Goal: Information Seeking & Learning: Learn about a topic

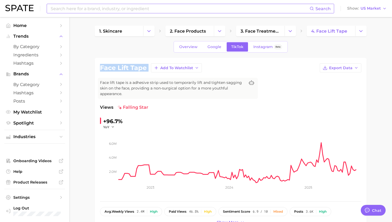
scroll to position [517, 0]
click at [126, 9] on input at bounding box center [179, 8] width 259 height 9
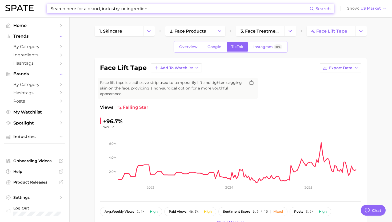
type input "h"
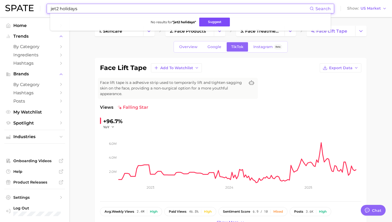
type input "jet2 holidays"
click at [214, 21] on button "Suggest" at bounding box center [214, 22] width 31 height 9
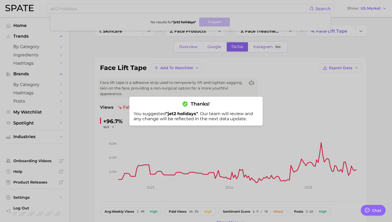
click at [184, 59] on div at bounding box center [196, 111] width 392 height 222
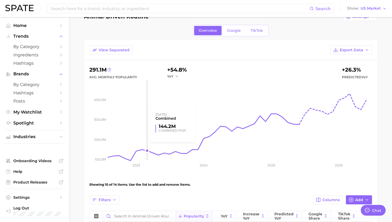
scroll to position [517, 0]
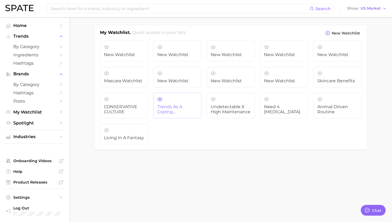
click at [175, 109] on span "Trends as a Coping Mechanism" at bounding box center [177, 109] width 40 height 10
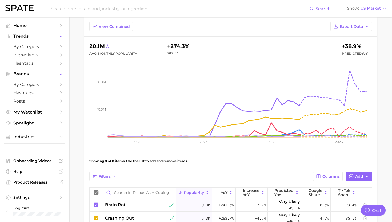
scroll to position [35, 0]
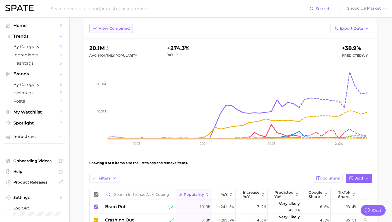
click at [117, 31] on button "View Combined" at bounding box center [110, 28] width 43 height 9
